Goal: Information Seeking & Learning: Learn about a topic

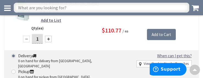
scroll to position [1153, 0]
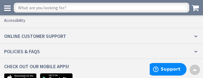
scroll to position [788, 0]
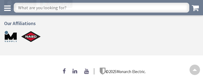
scroll to position [331, 0]
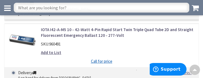
scroll to position [1142, 0]
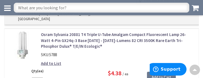
scroll to position [1190, 0]
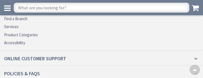
scroll to position [1190, 0]
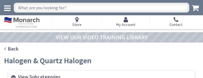
scroll to position [713, 0]
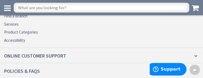
scroll to position [1263, 0]
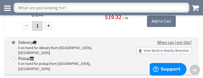
scroll to position [1093, 0]
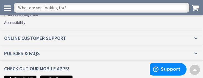
scroll to position [966, 0]
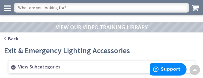
scroll to position [302, 0]
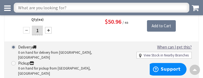
scroll to position [1127, 0]
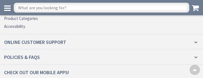
scroll to position [1045, 0]
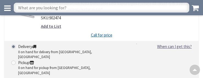
scroll to position [1138, 0]
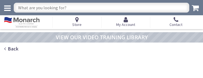
type input "Stubble Rd, [GEOGRAPHIC_DATA], [GEOGRAPHIC_DATA] 20147, [GEOGRAPHIC_DATA]"
